Goal: Obtain resource: Obtain resource

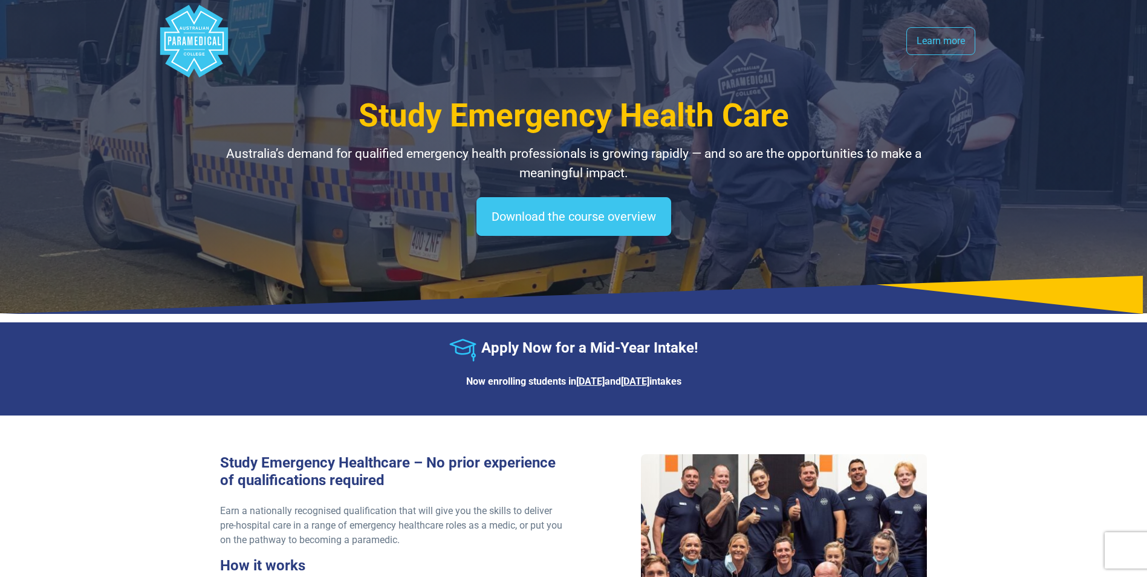
select select "**********"
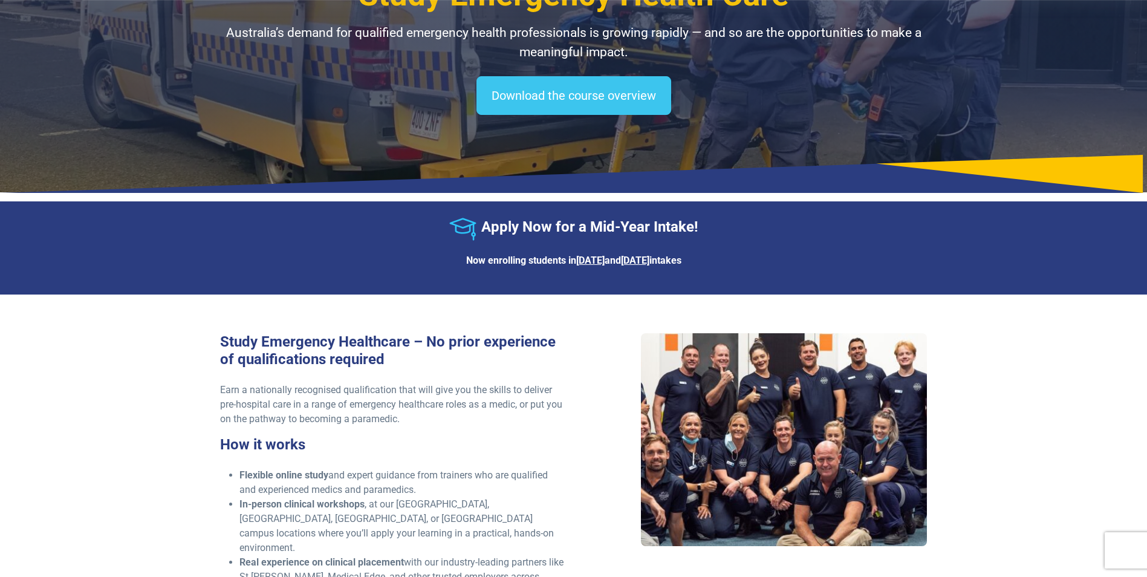
scroll to position [60, 0]
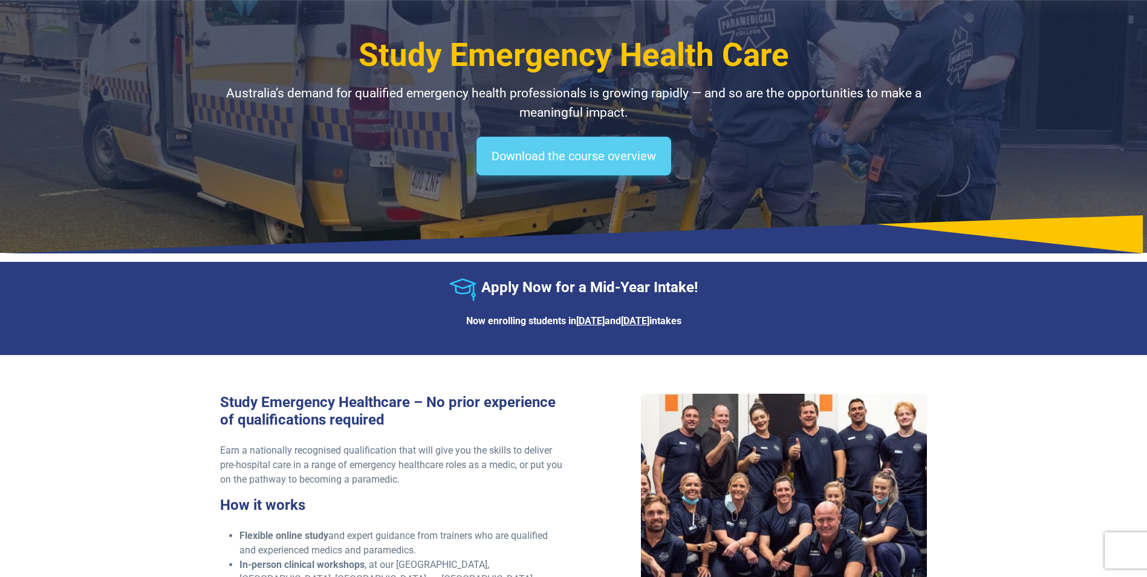
click at [598, 166] on link "Download the course overview" at bounding box center [573, 156] width 195 height 39
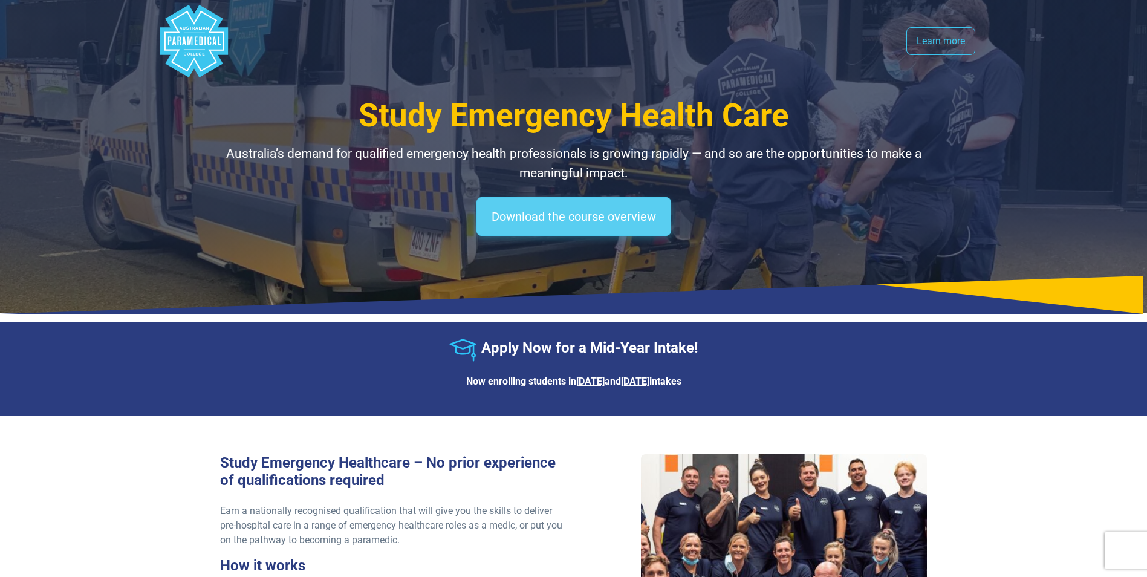
click at [583, 214] on link "Download the course overview" at bounding box center [573, 216] width 195 height 39
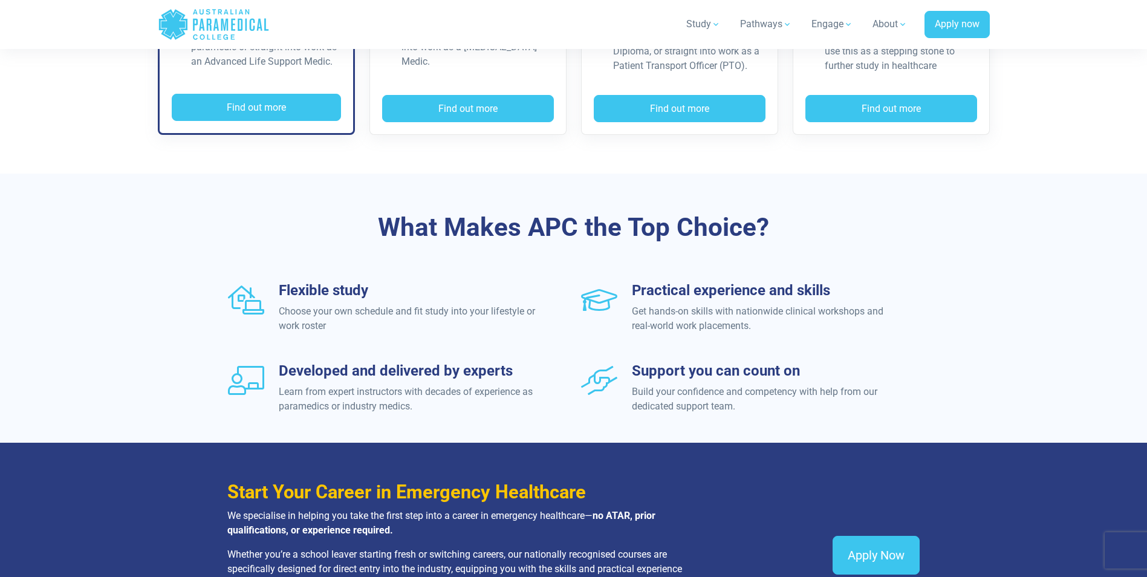
scroll to position [847, 0]
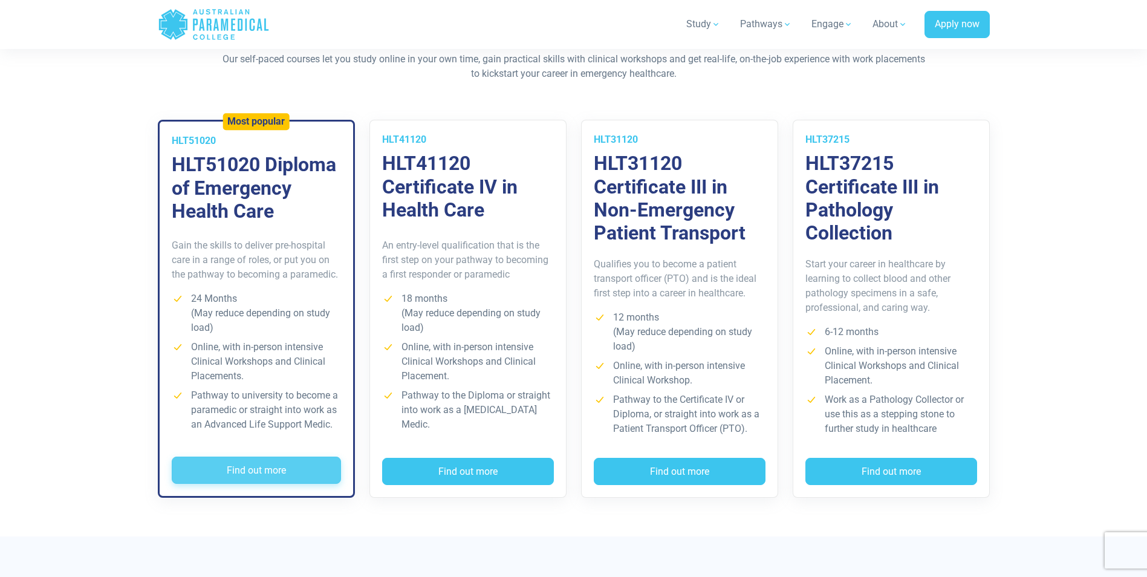
click at [229, 461] on button "Find out more" at bounding box center [256, 471] width 169 height 28
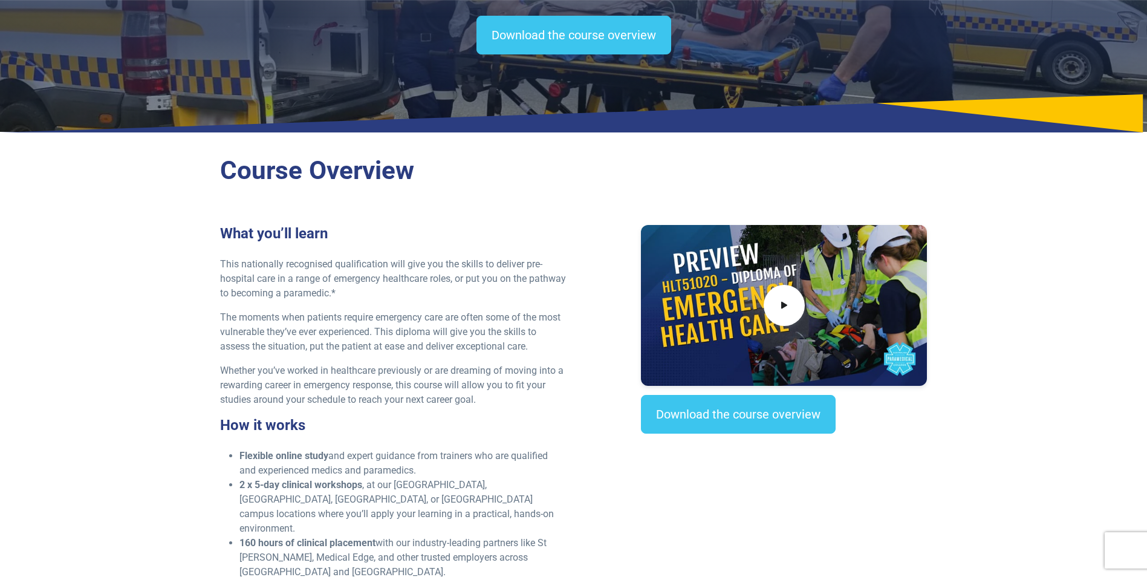
scroll to position [302, 0]
